Goal: Navigation & Orientation: Find specific page/section

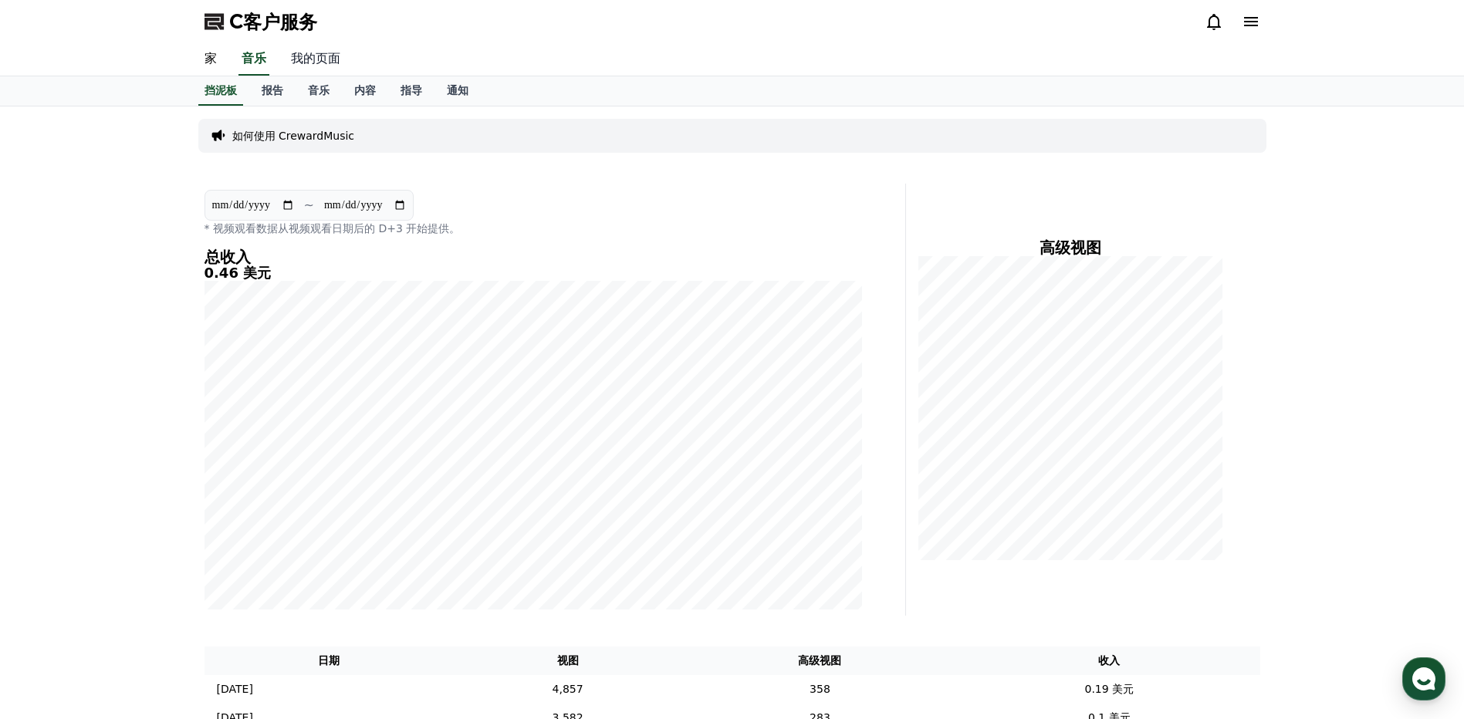
click at [309, 62] on link "我的页面" at bounding box center [316, 59] width 74 height 32
select select "**********"
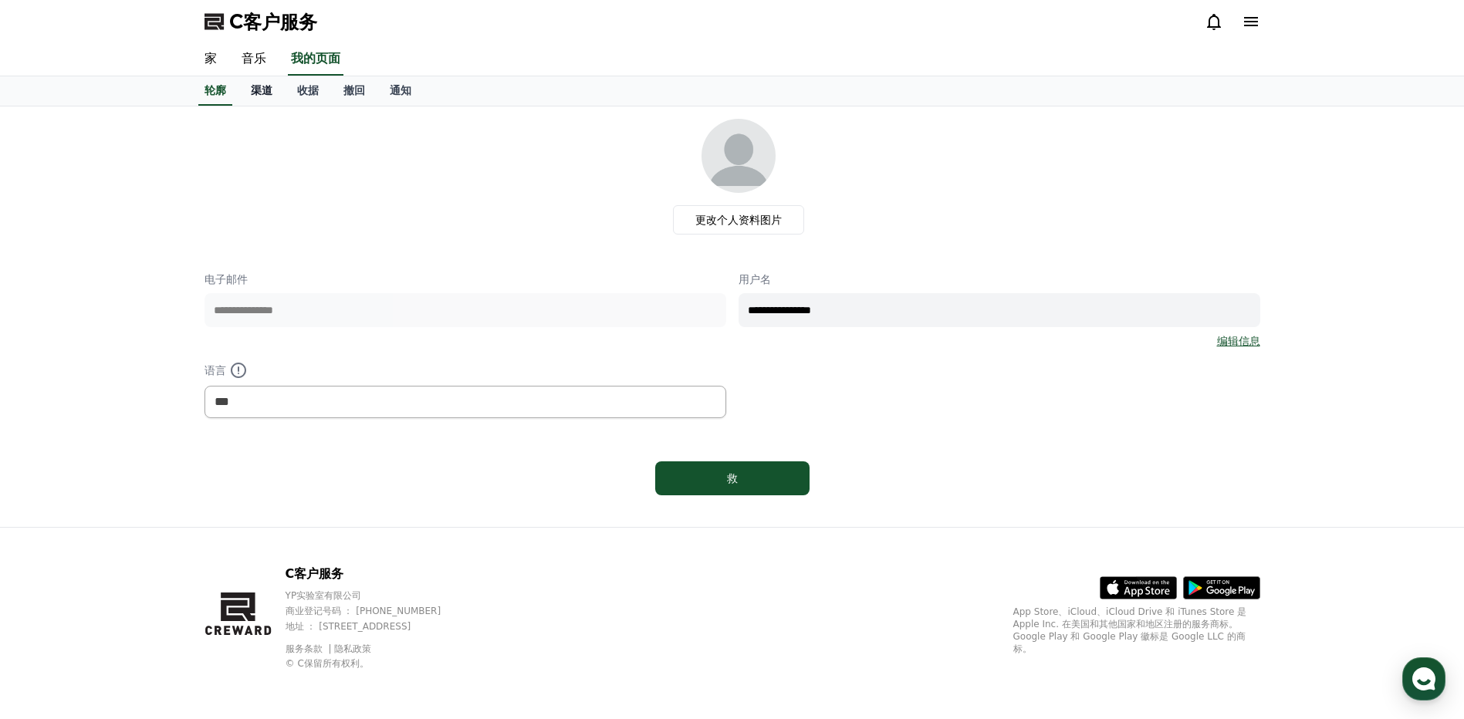
click at [262, 92] on font "渠道" at bounding box center [262, 90] width 22 height 12
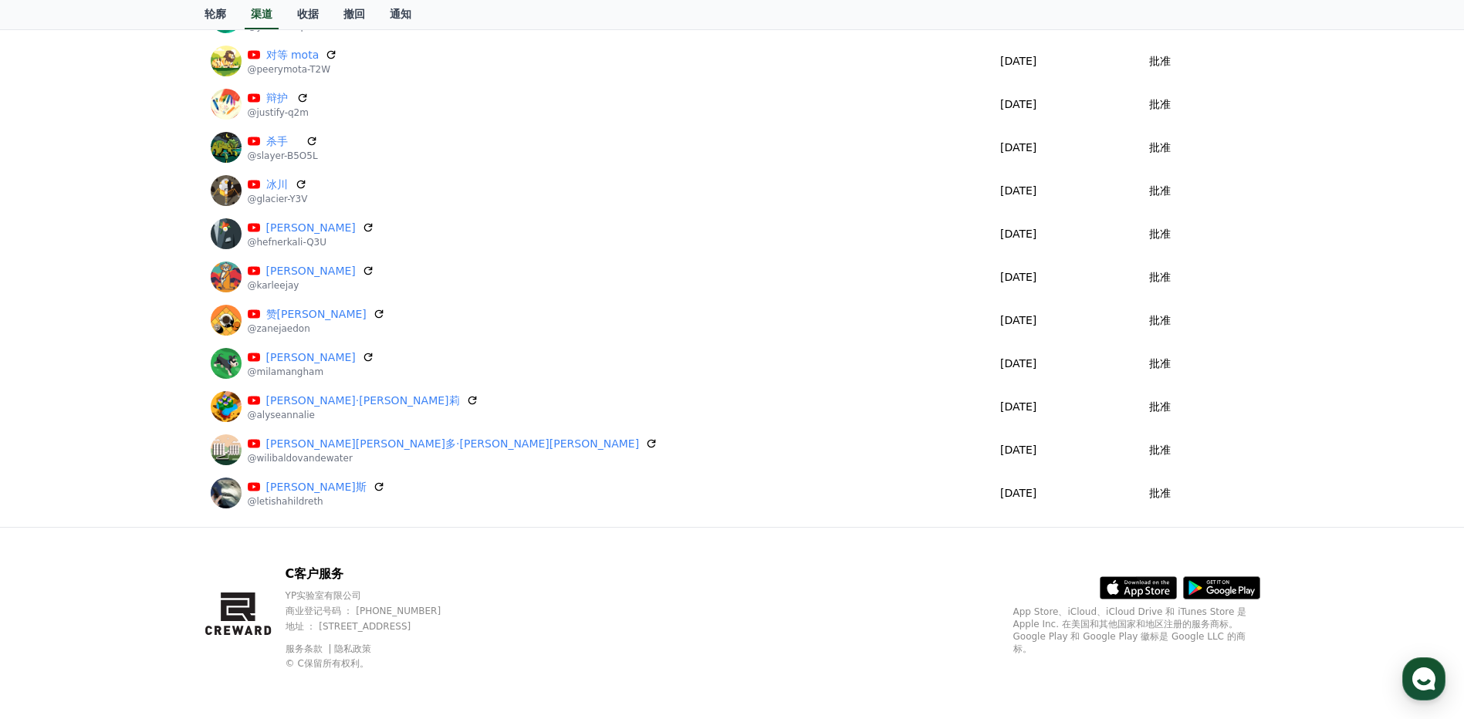
scroll to position [4654, 0]
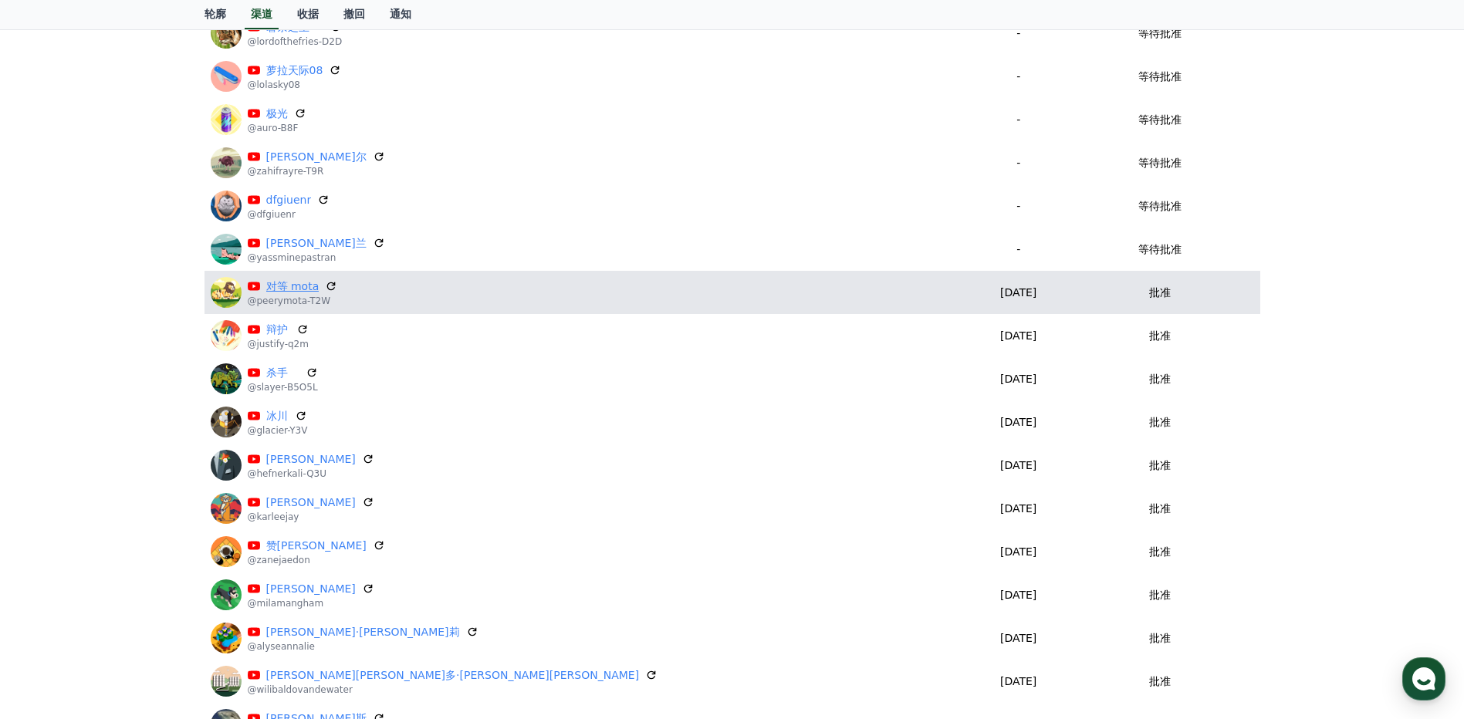
click at [287, 289] on link "对等 mota" at bounding box center [292, 287] width 53 height 16
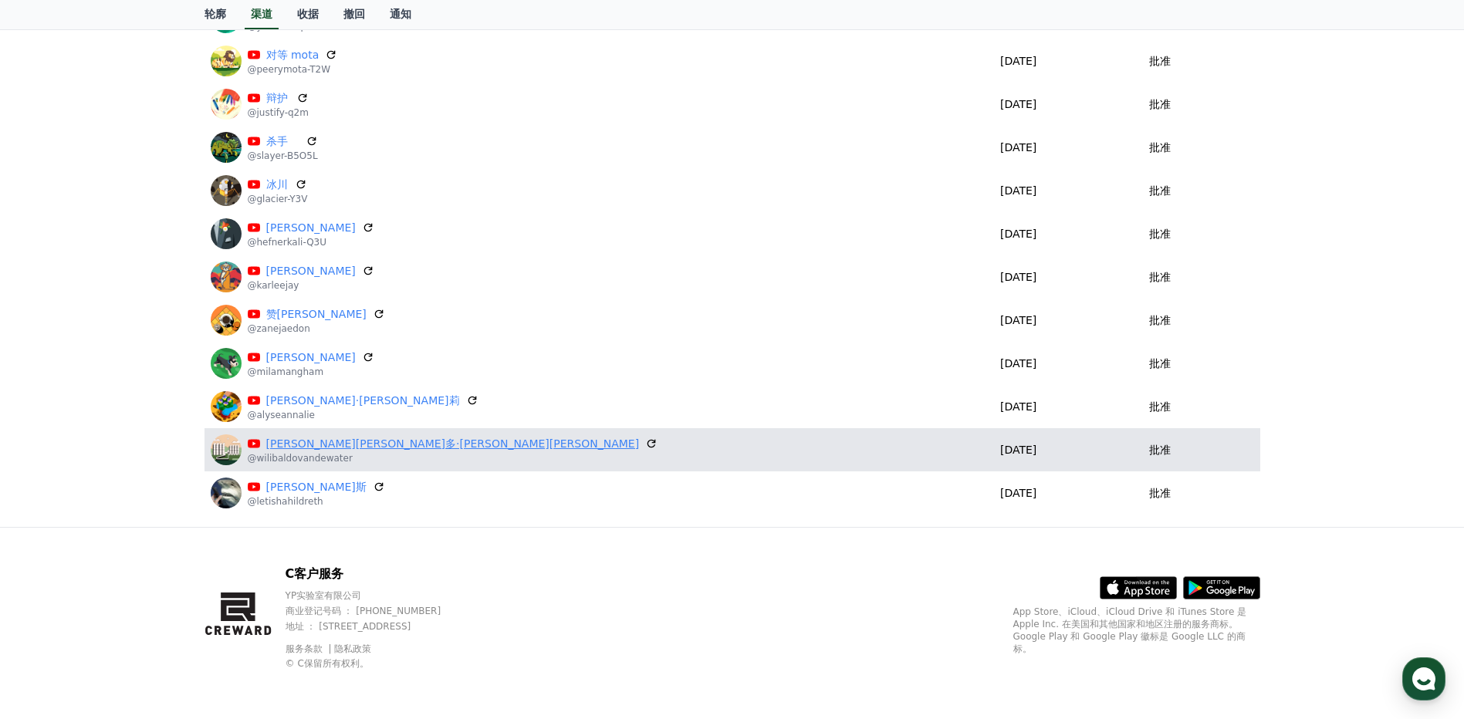
click at [308, 442] on link "[PERSON_NAME][PERSON_NAME]多·[PERSON_NAME][PERSON_NAME]" at bounding box center [453, 444] width 374 height 16
